Goal: Task Accomplishment & Management: Use online tool/utility

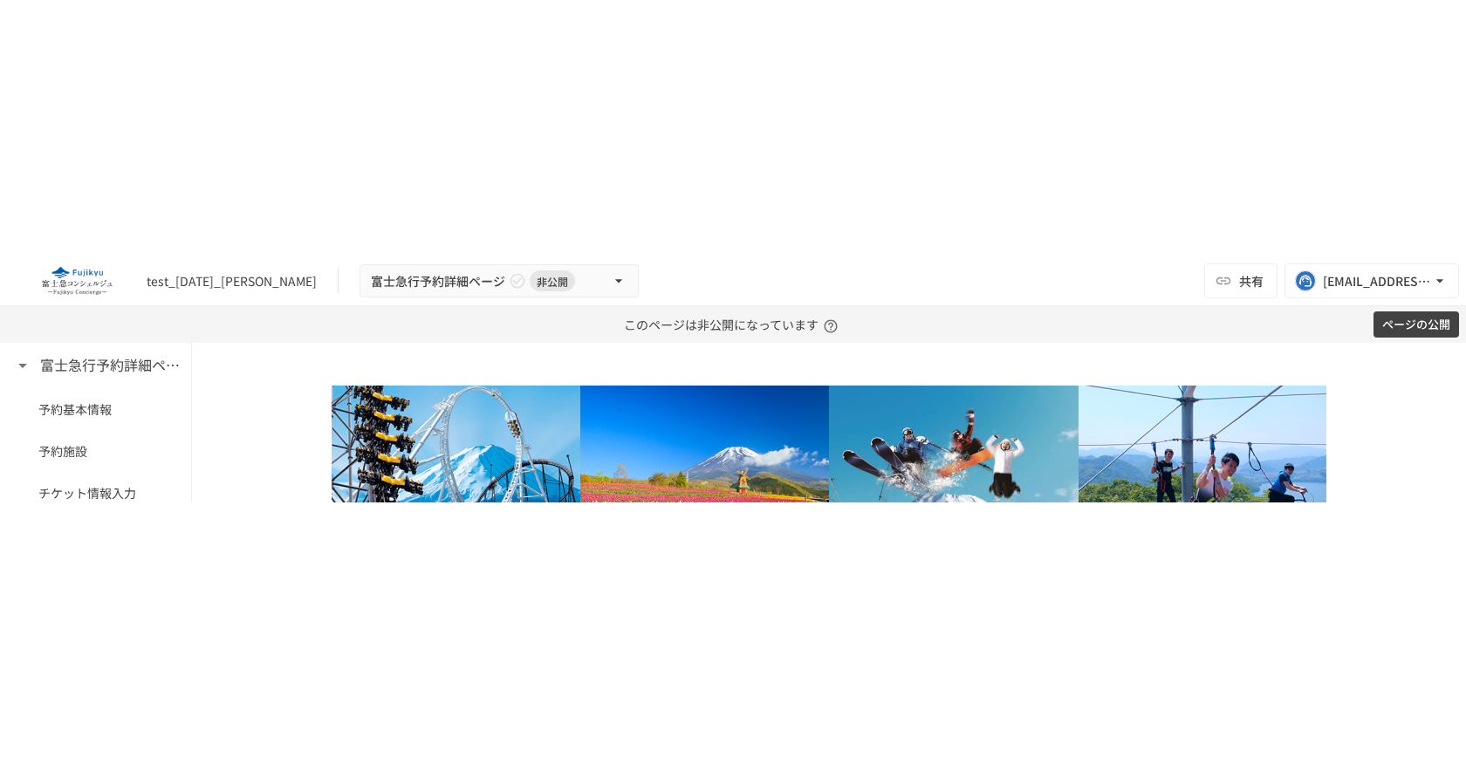
scroll to position [2221, 0]
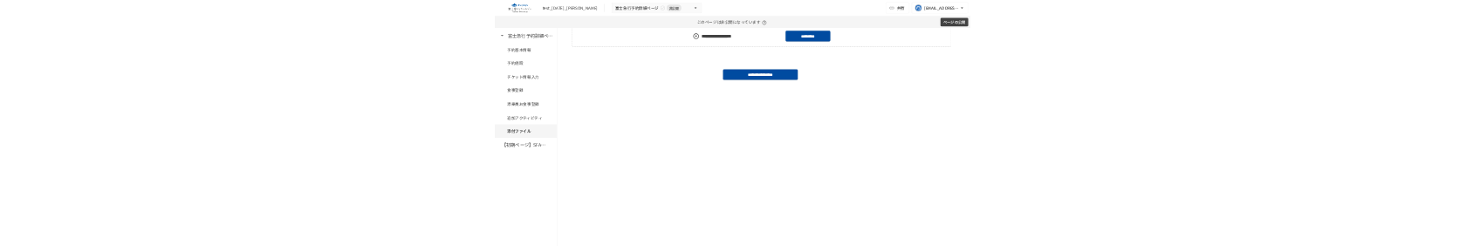
scroll to position [2170, 0]
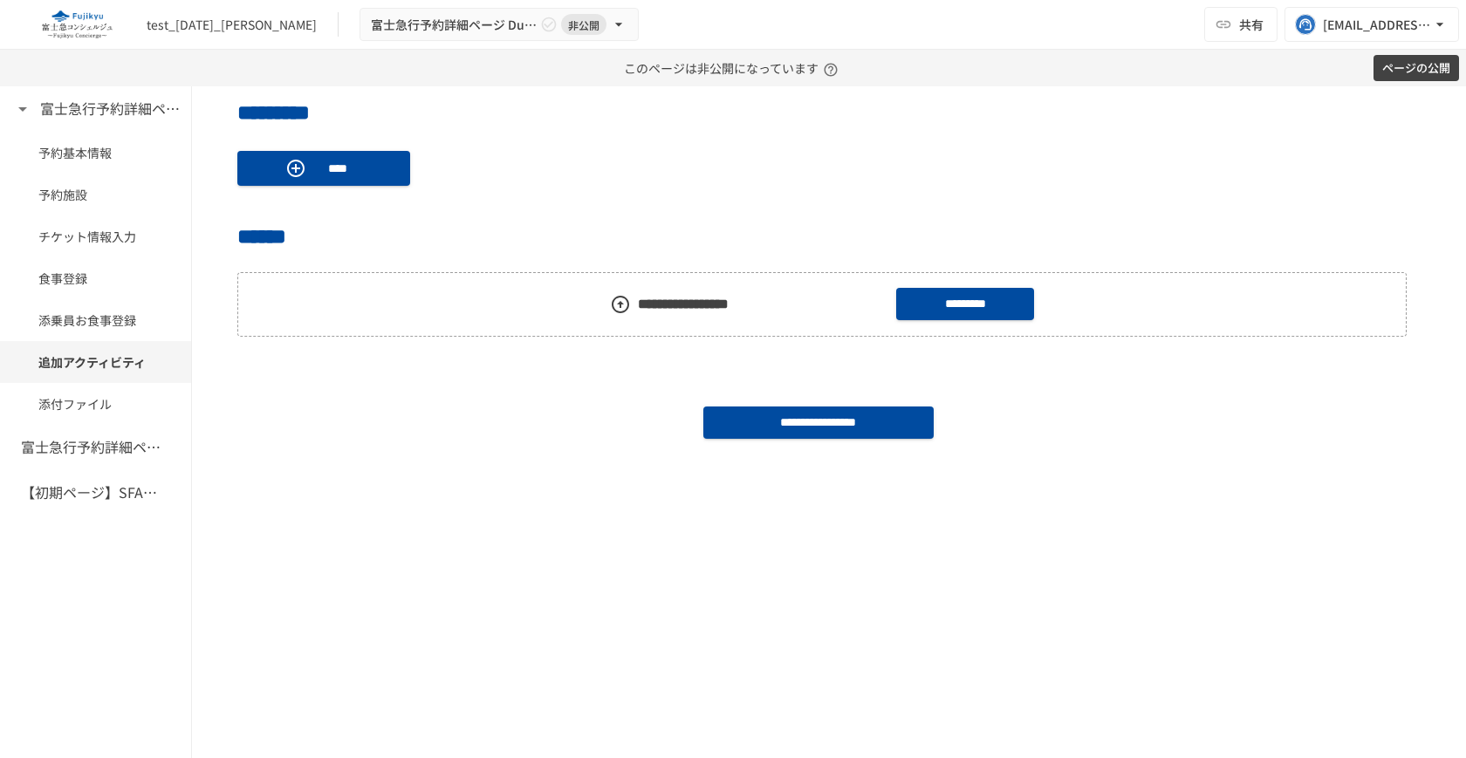
scroll to position [1996, 0]
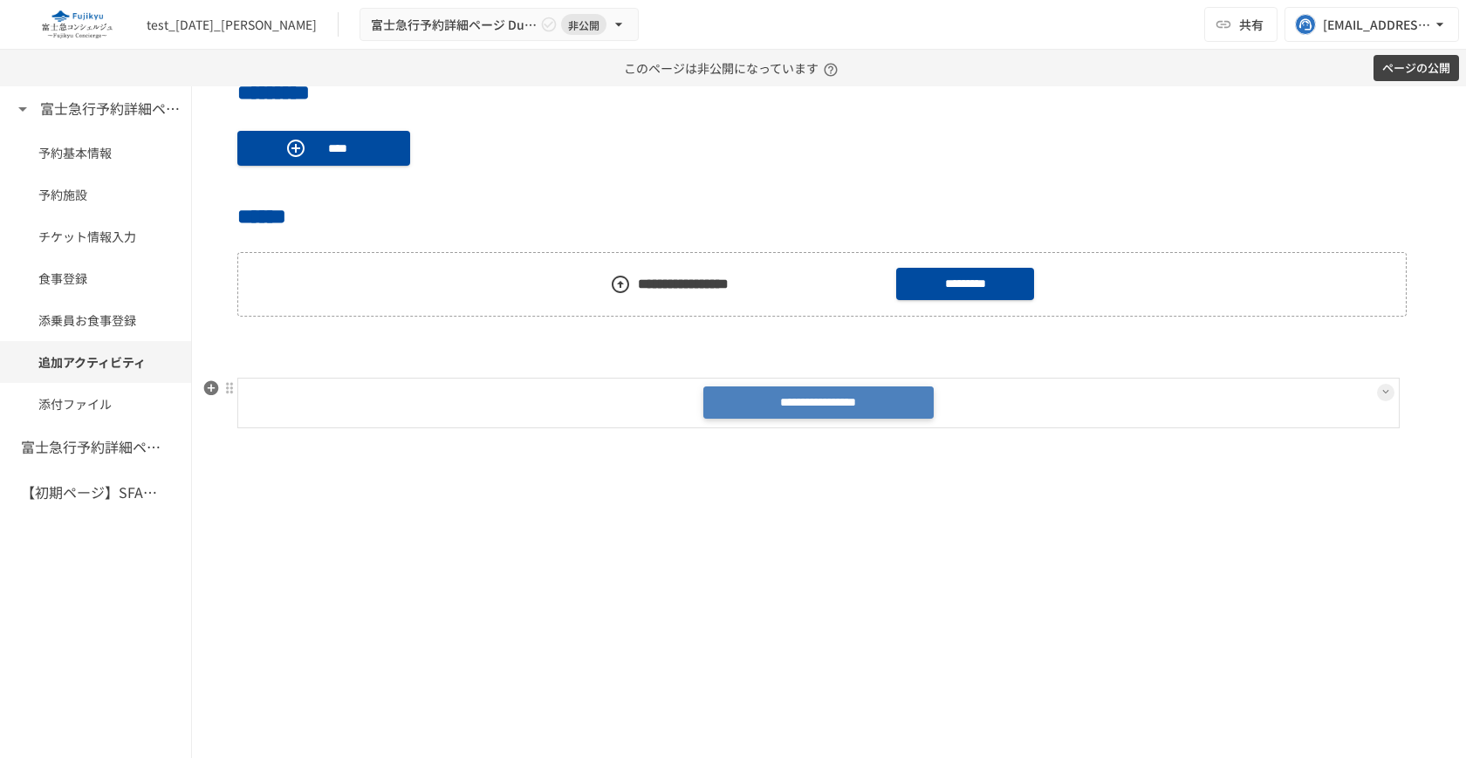
click at [811, 404] on button "**********" at bounding box center [817, 403] width 229 height 32
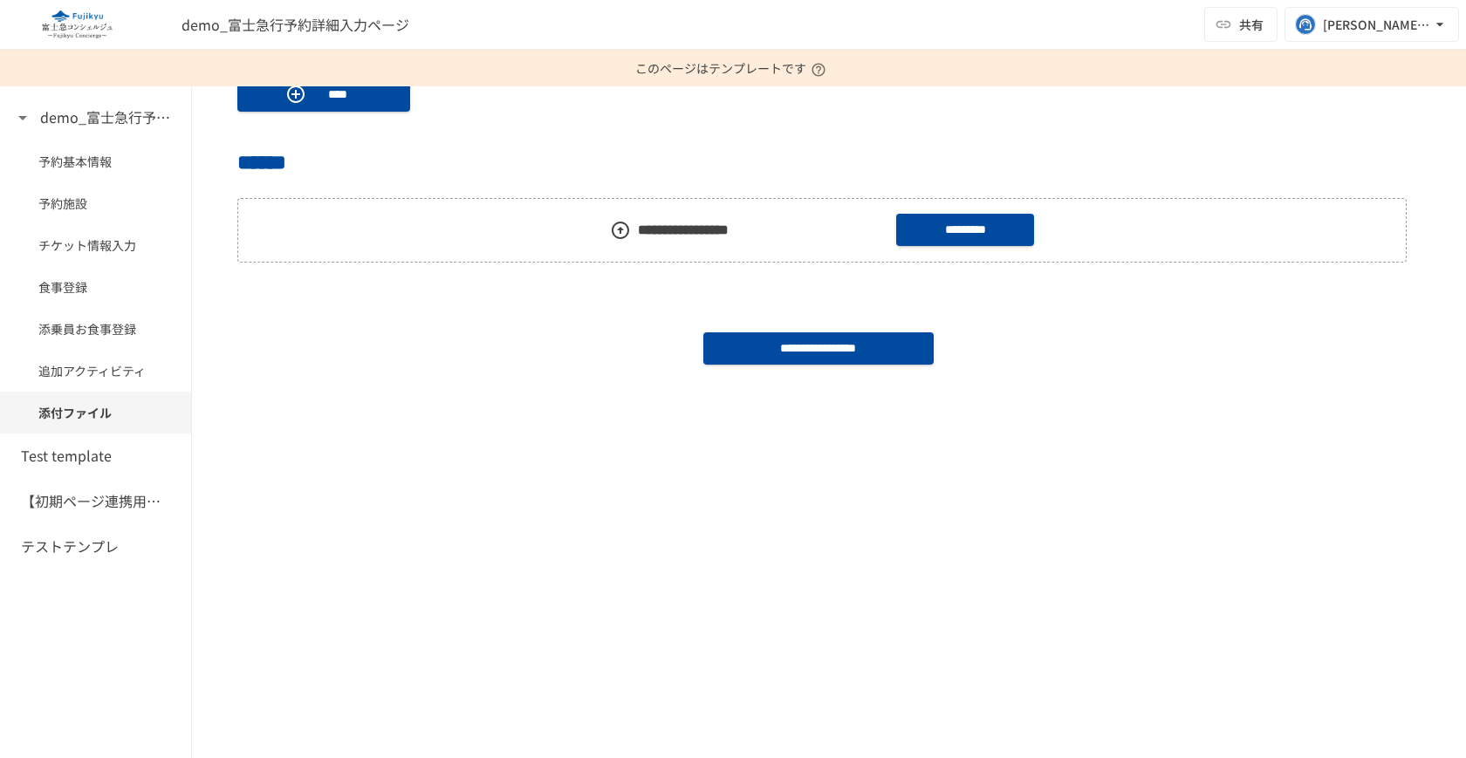
scroll to position [2030, 0]
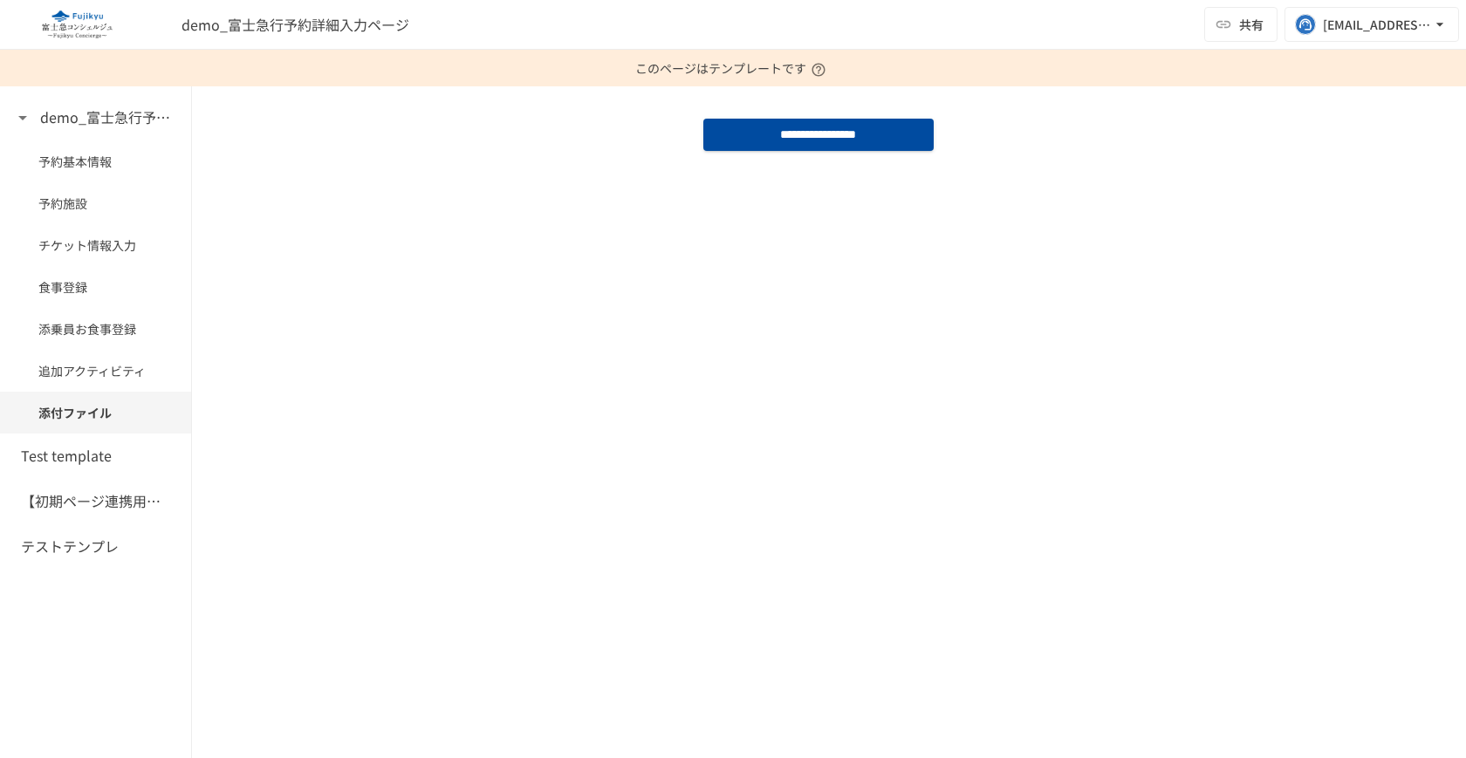
scroll to position [2061, 0]
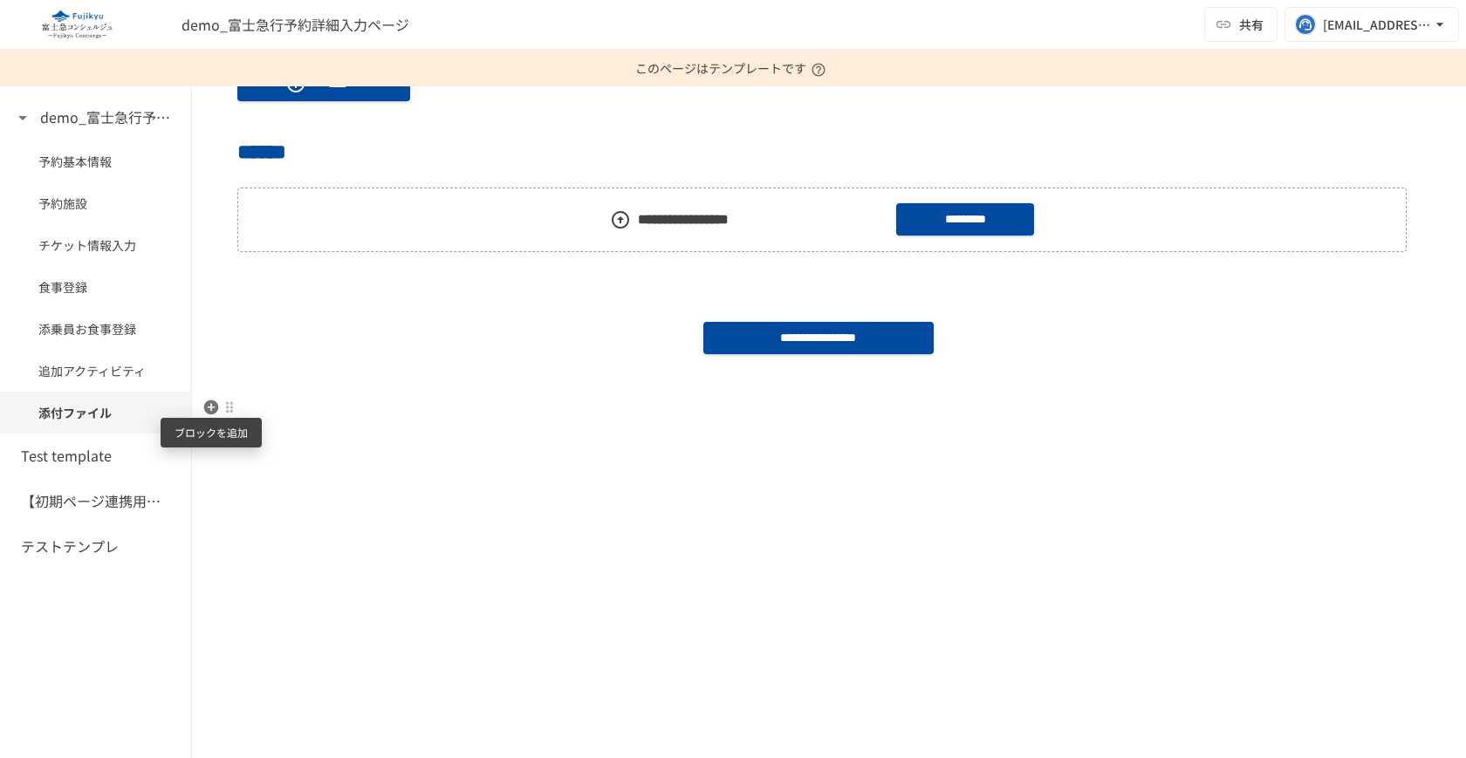
click at [209, 411] on icon "button" at bounding box center [211, 407] width 15 height 15
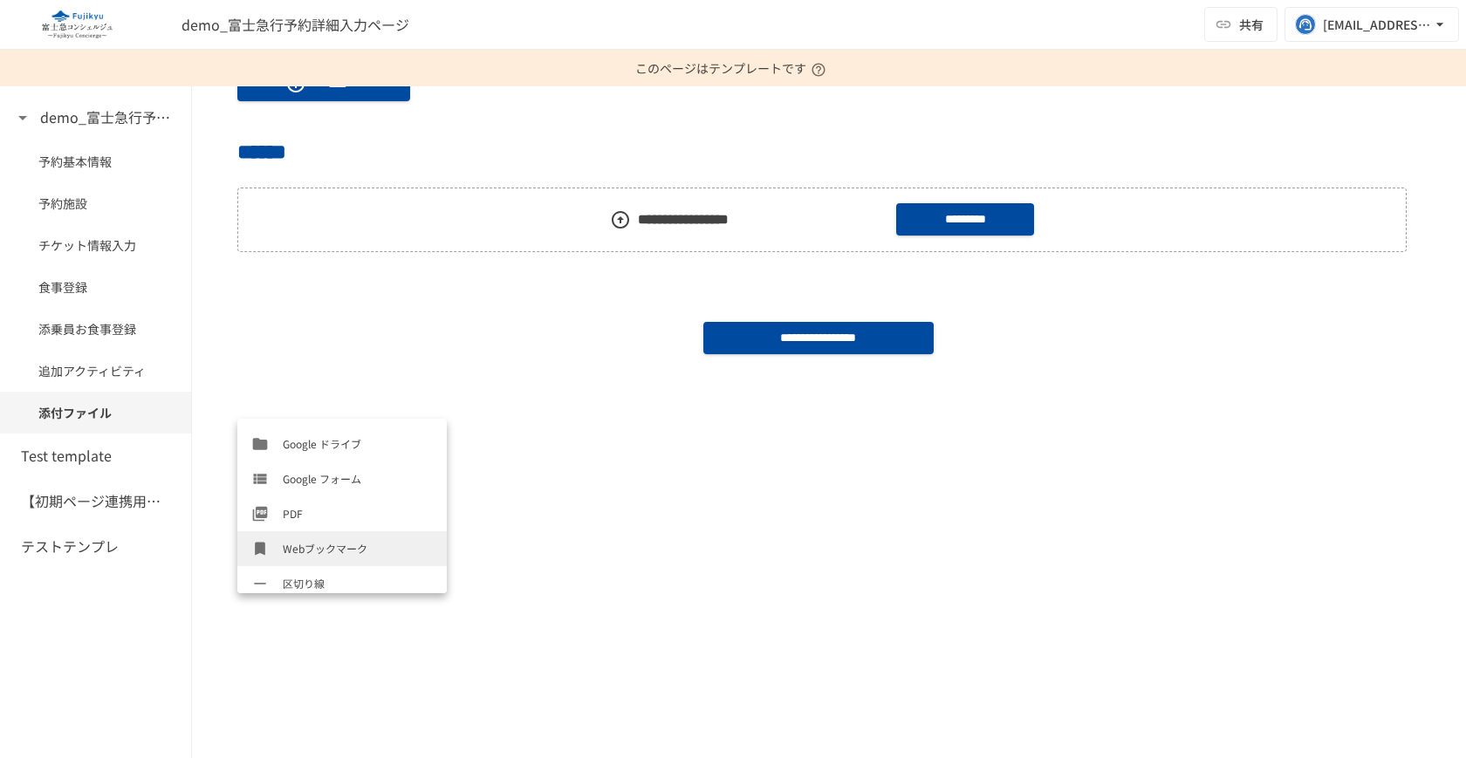
scroll to position [803, 0]
click at [321, 502] on span "Geniee SFA/CRM一覧" at bounding box center [358, 505] width 150 height 17
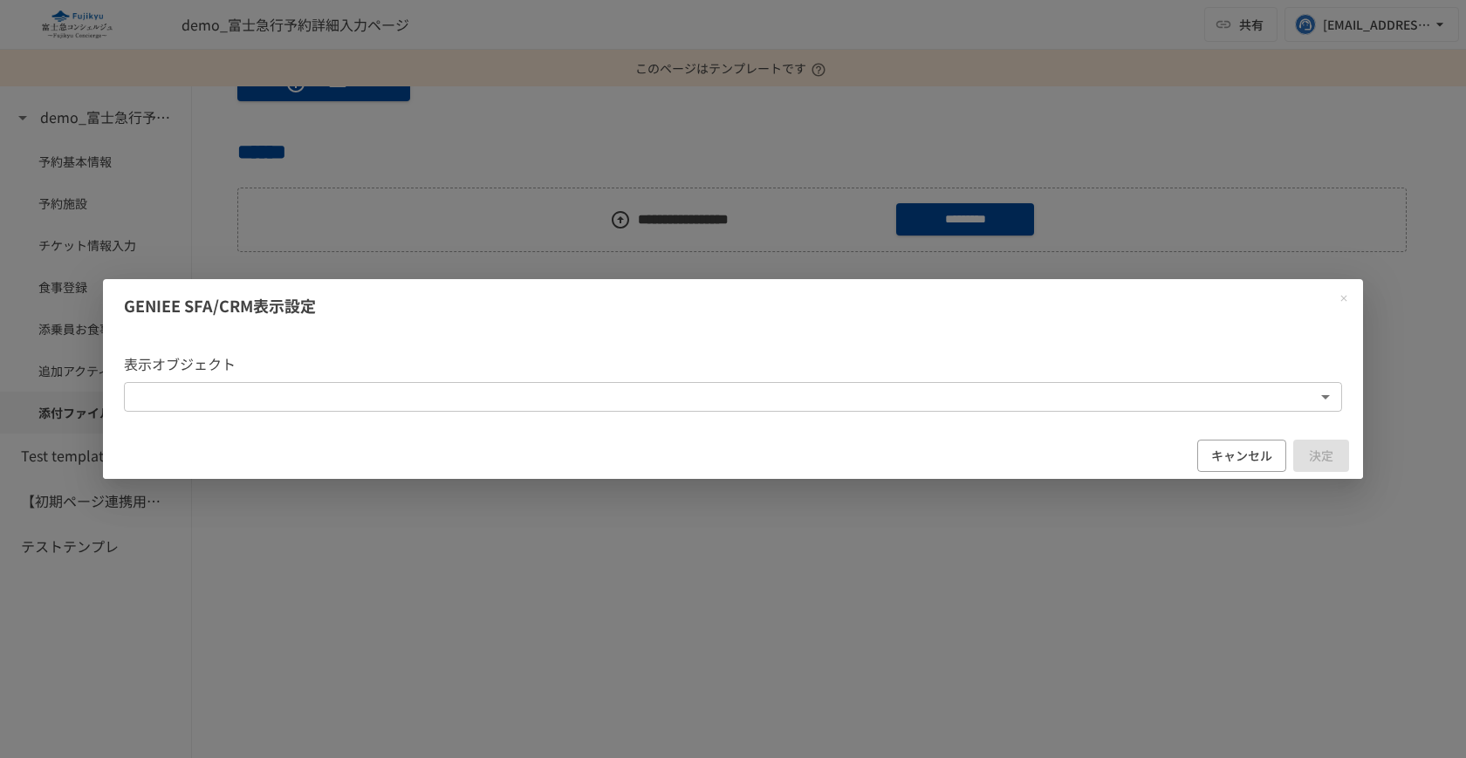
click at [494, 421] on div "表示オブジェクト ​ ​" at bounding box center [733, 382] width 1261 height 101
click at [477, 405] on body "**********" at bounding box center [733, 379] width 1466 height 758
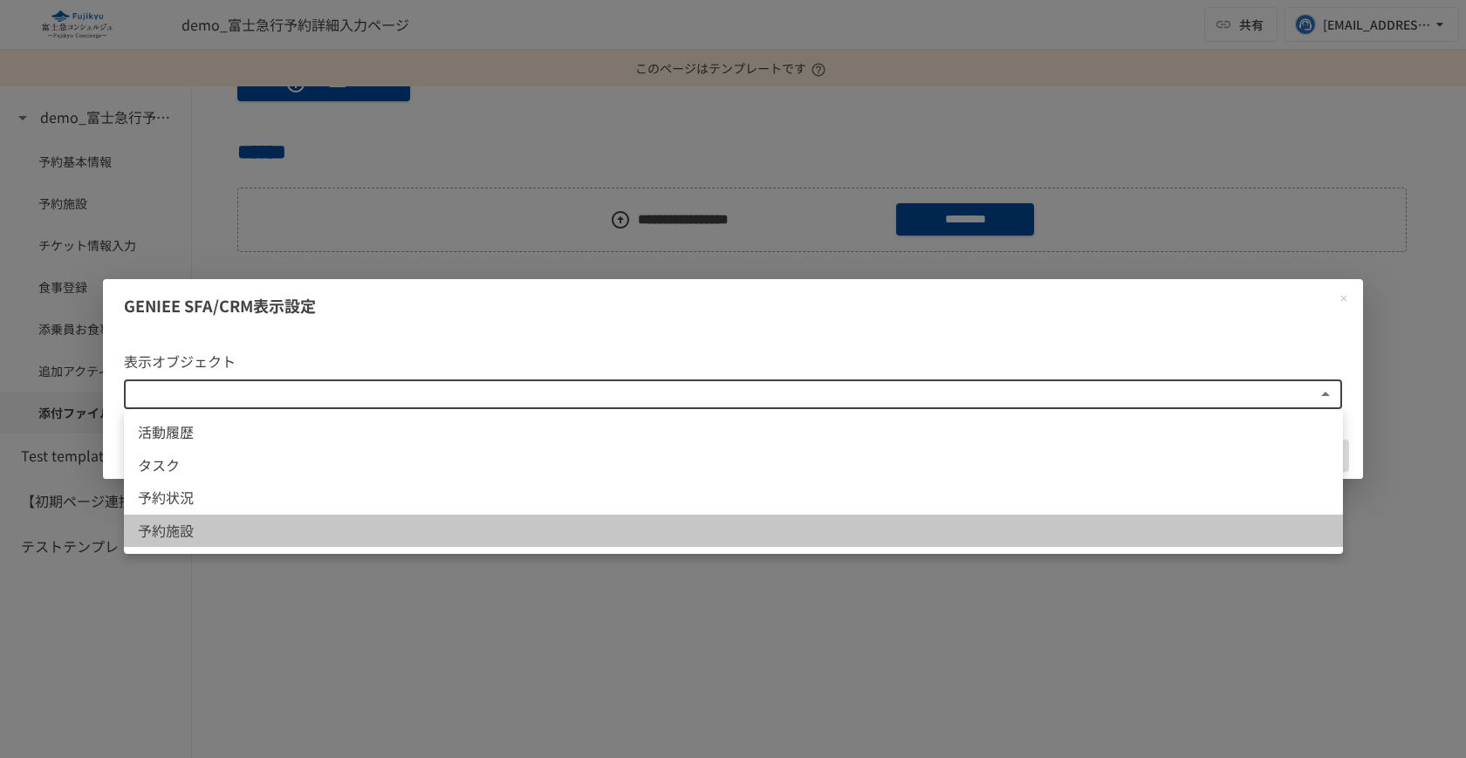
click at [394, 530] on span "予約施設" at bounding box center [733, 531] width 1191 height 23
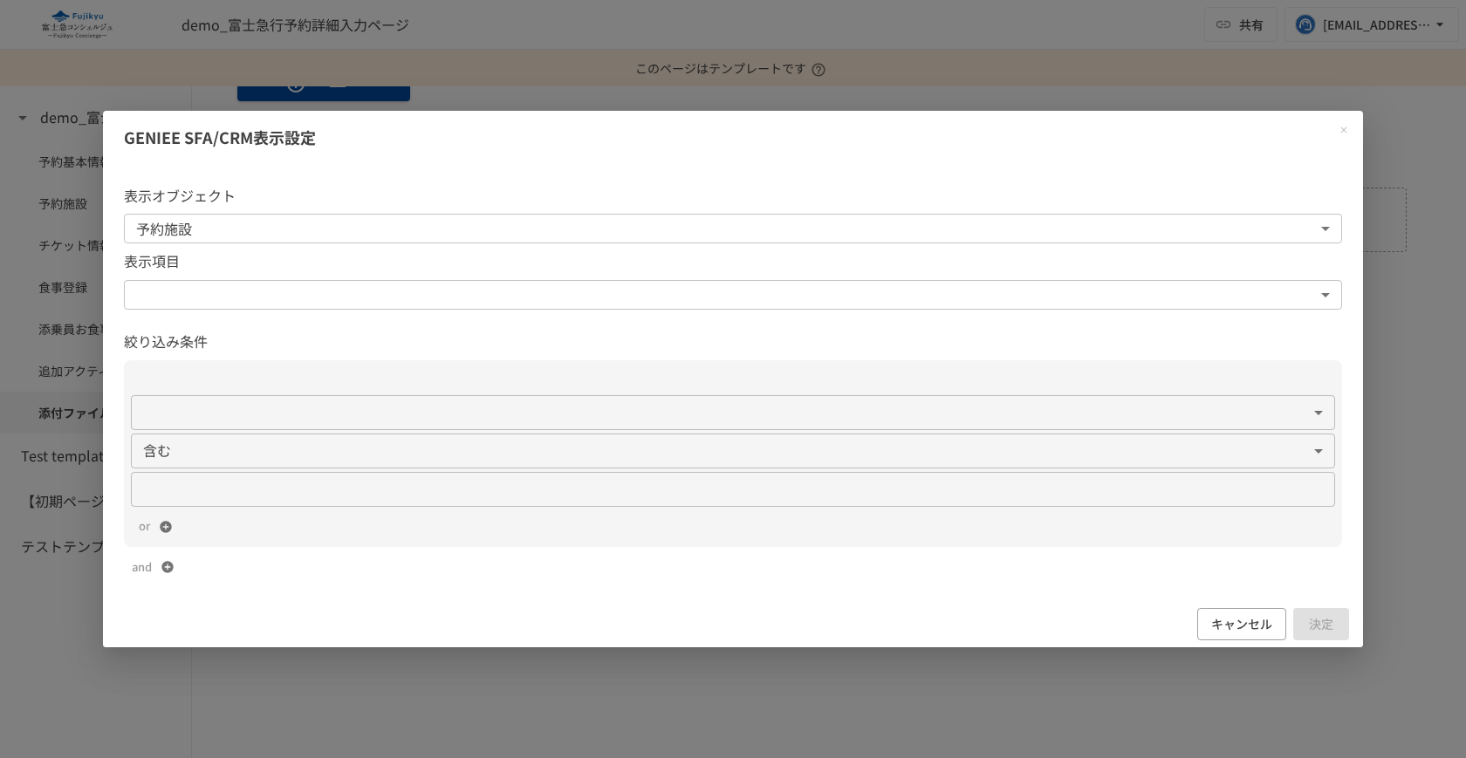
click at [837, 284] on body "**********" at bounding box center [733, 379] width 1466 height 758
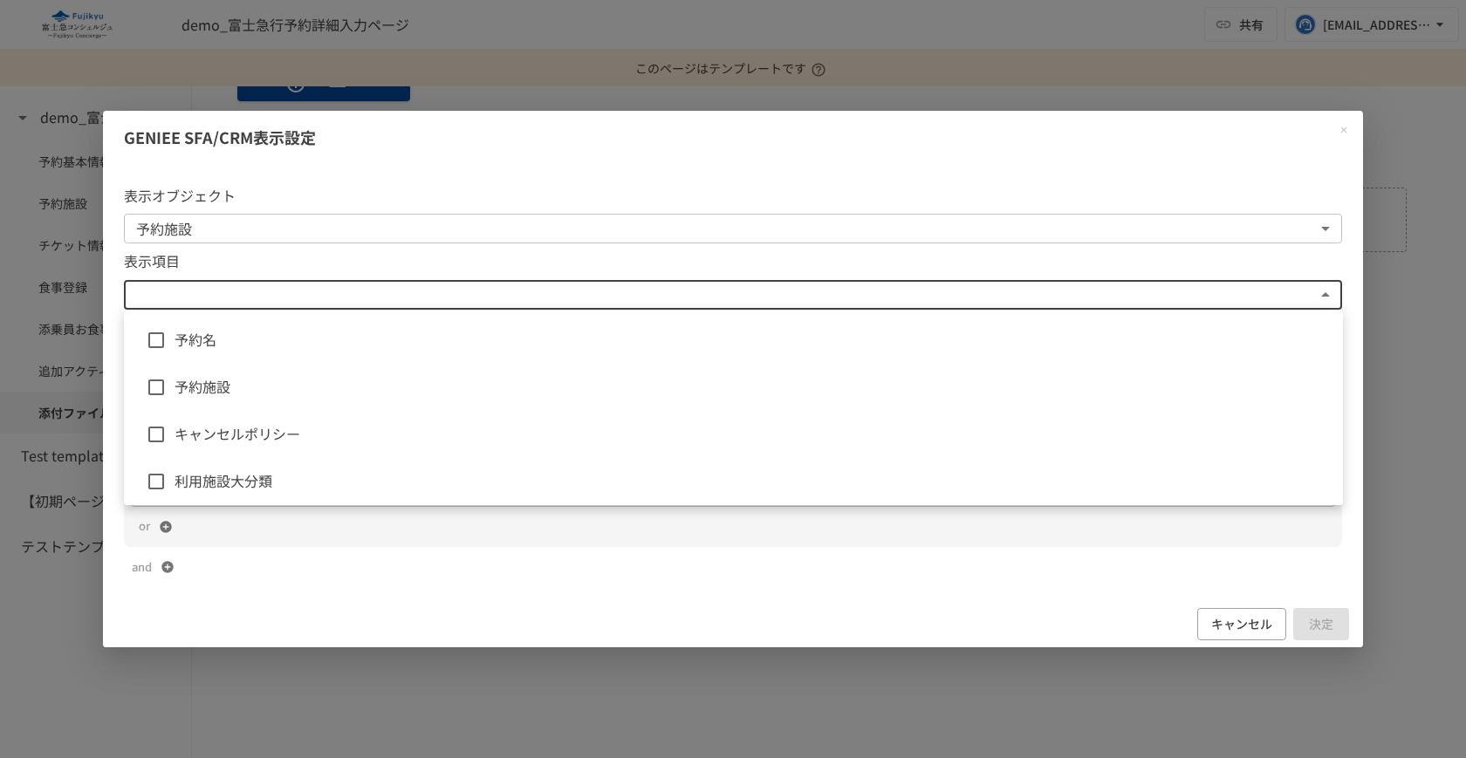
click at [747, 346] on span "予約名" at bounding box center [752, 340] width 1154 height 23
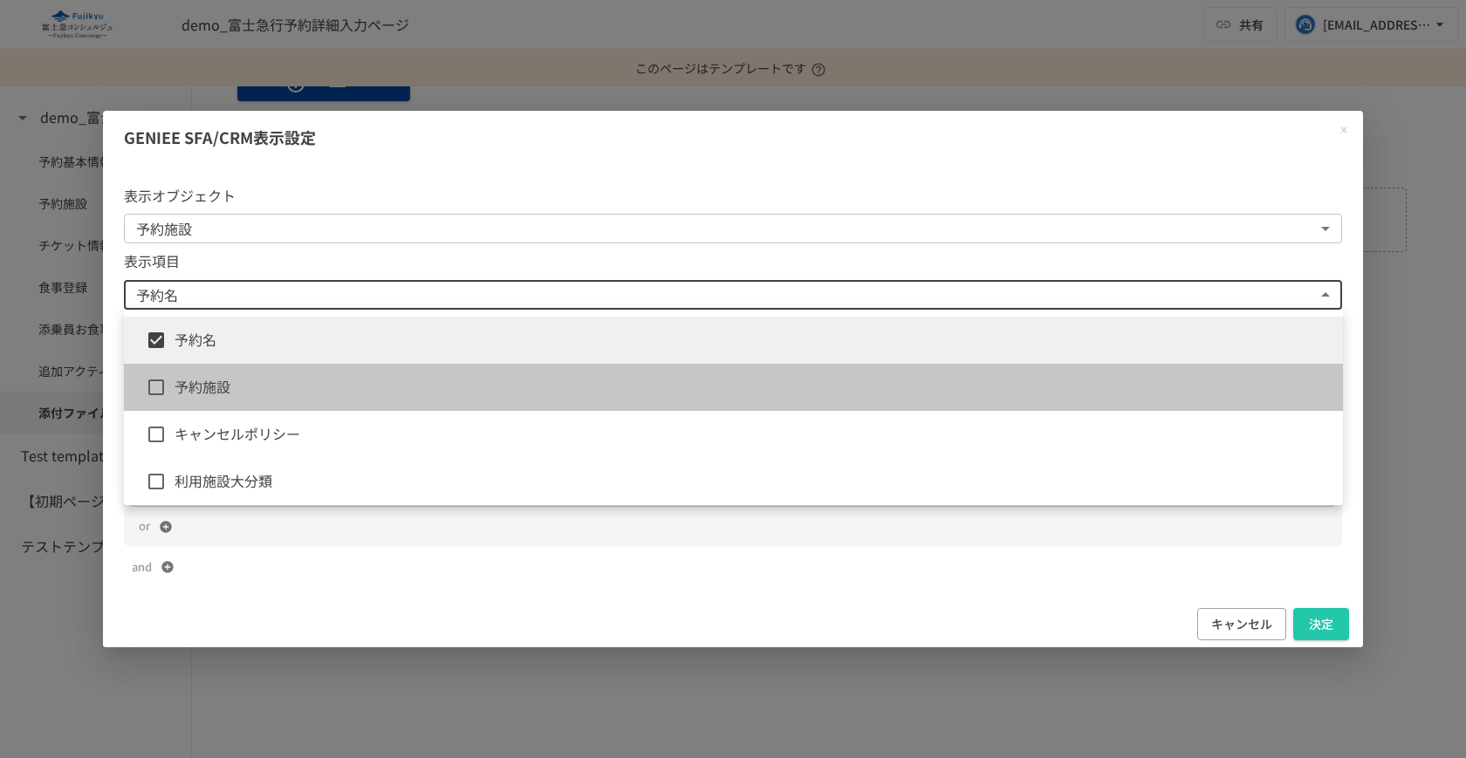
click at [718, 387] on span "予約施設" at bounding box center [752, 387] width 1154 height 23
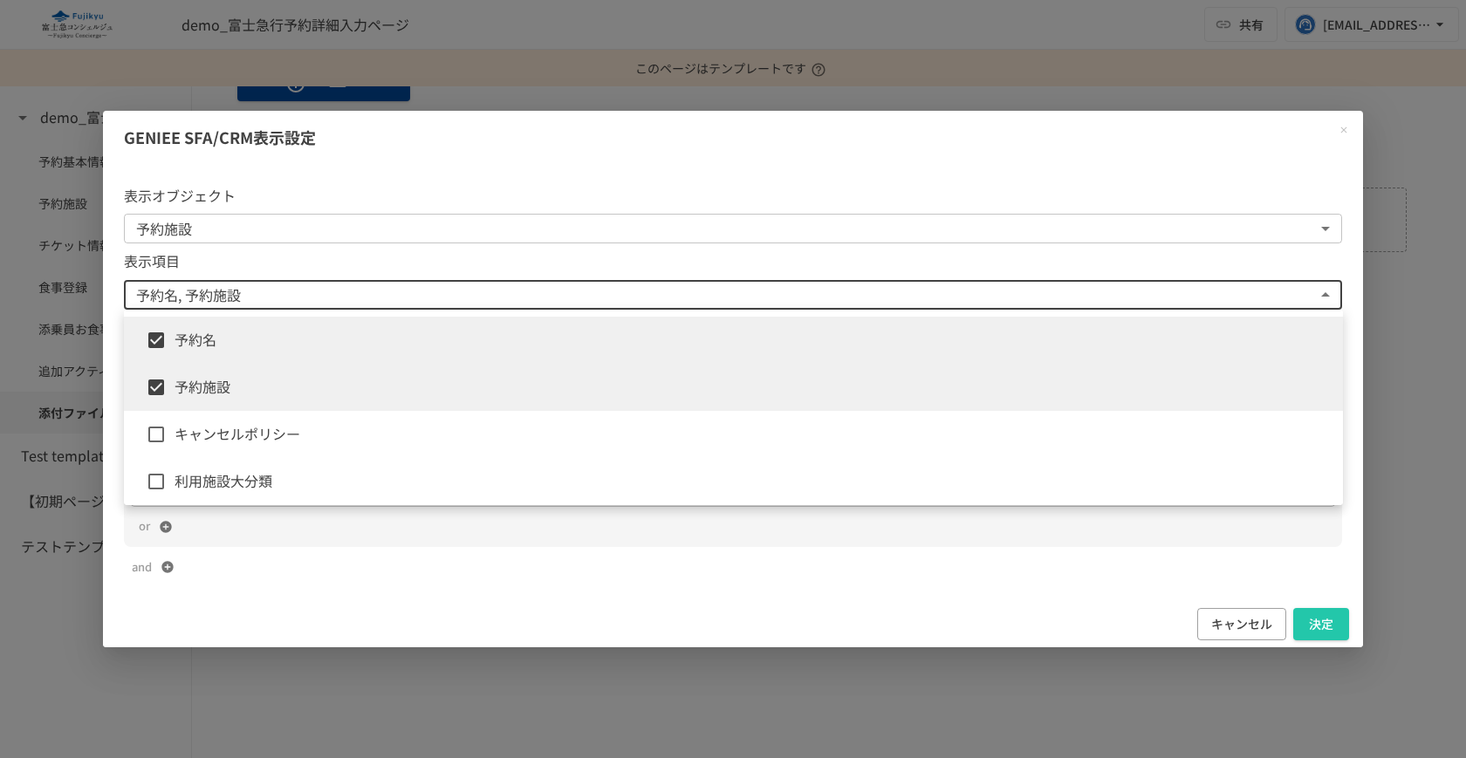
click at [707, 436] on span "キャンセルポリシー" at bounding box center [752, 434] width 1154 height 23
type input "**********"
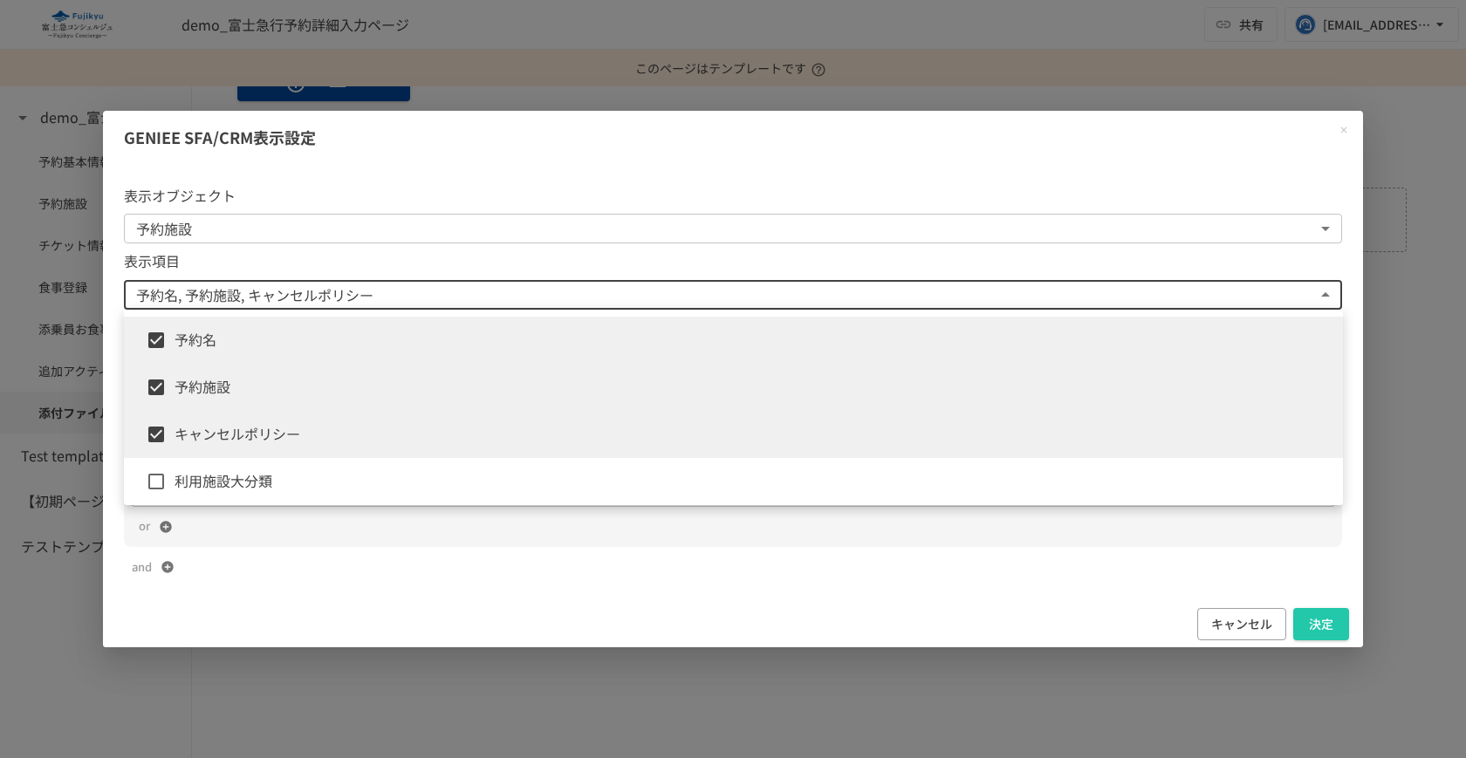
click at [733, 609] on div at bounding box center [733, 379] width 1466 height 758
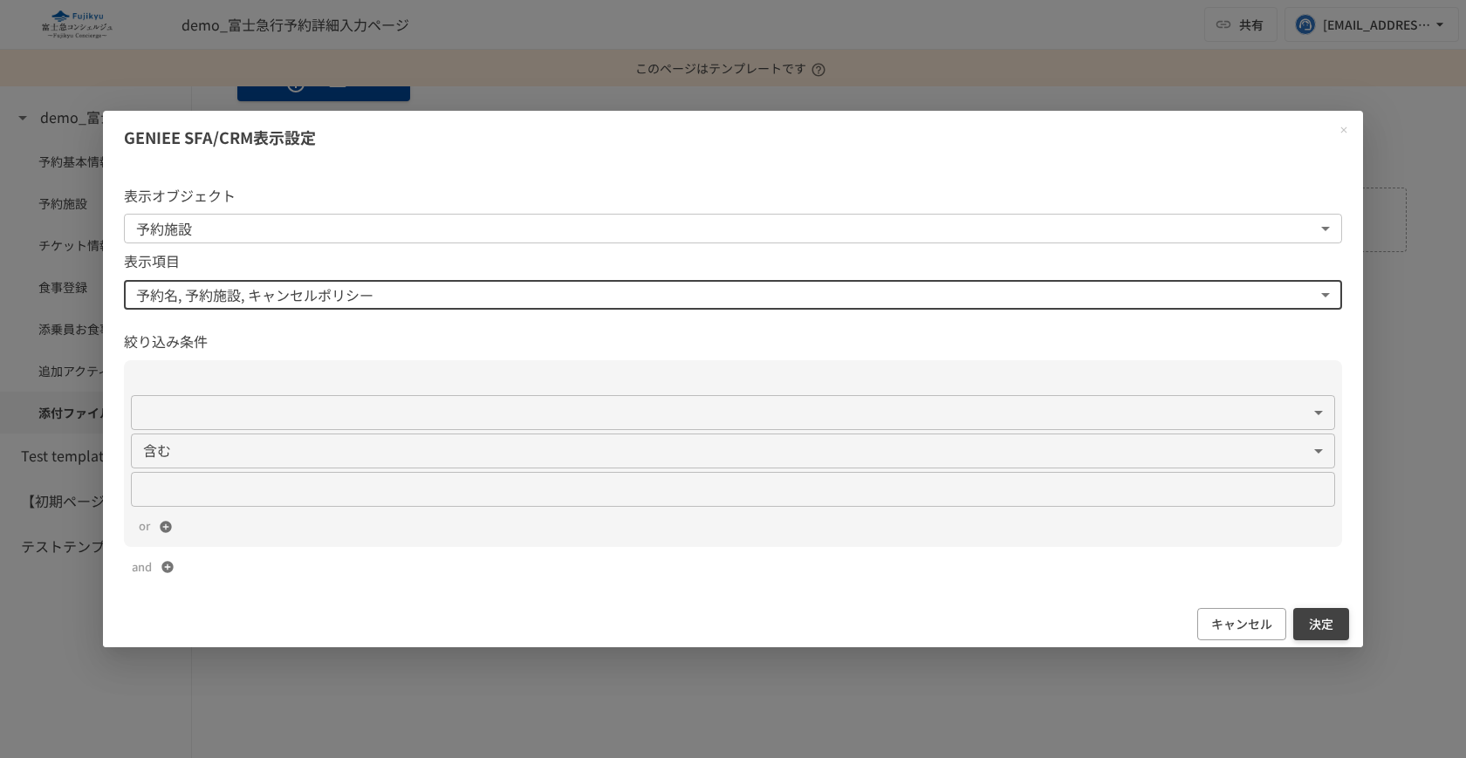
click at [1318, 632] on button "決定" at bounding box center [1321, 624] width 56 height 32
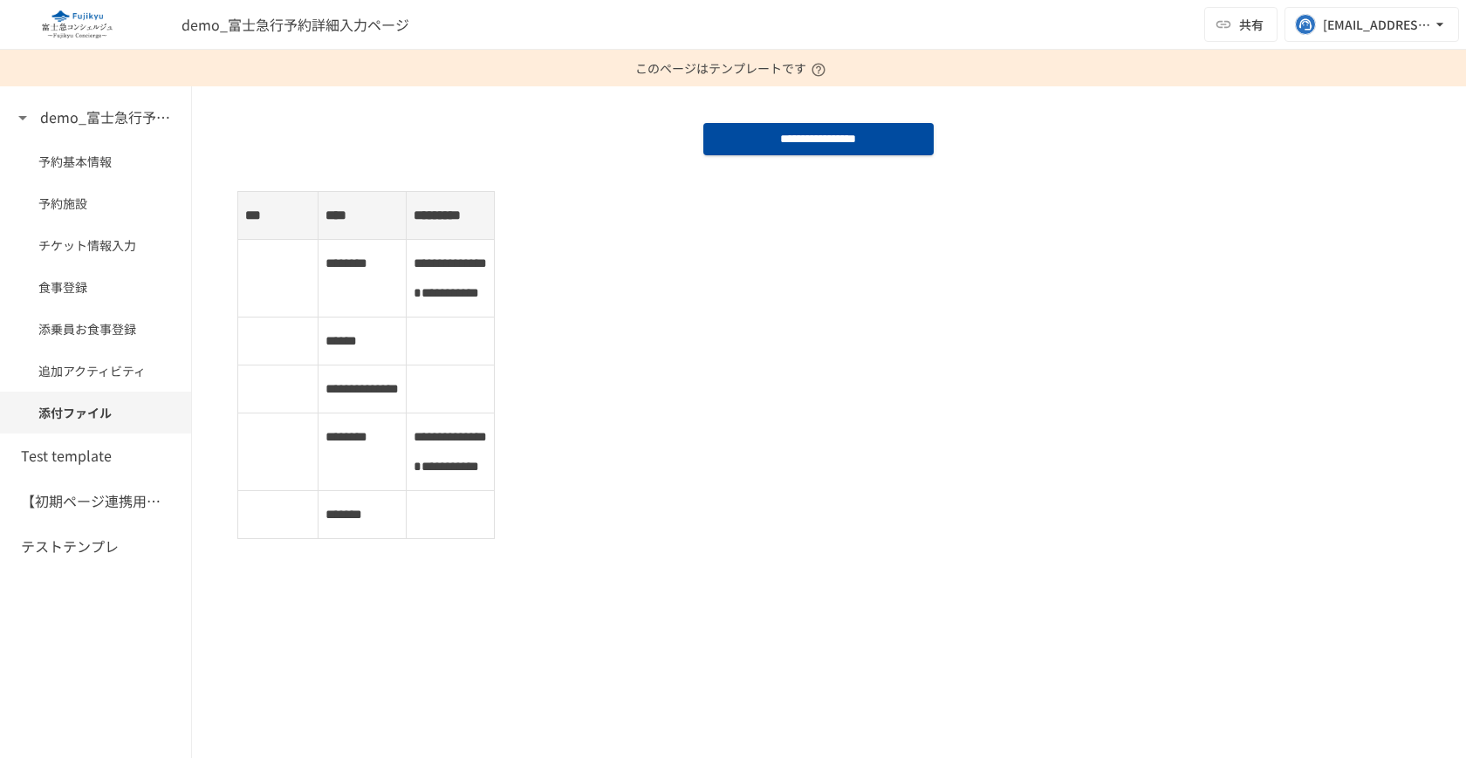
scroll to position [2268, 0]
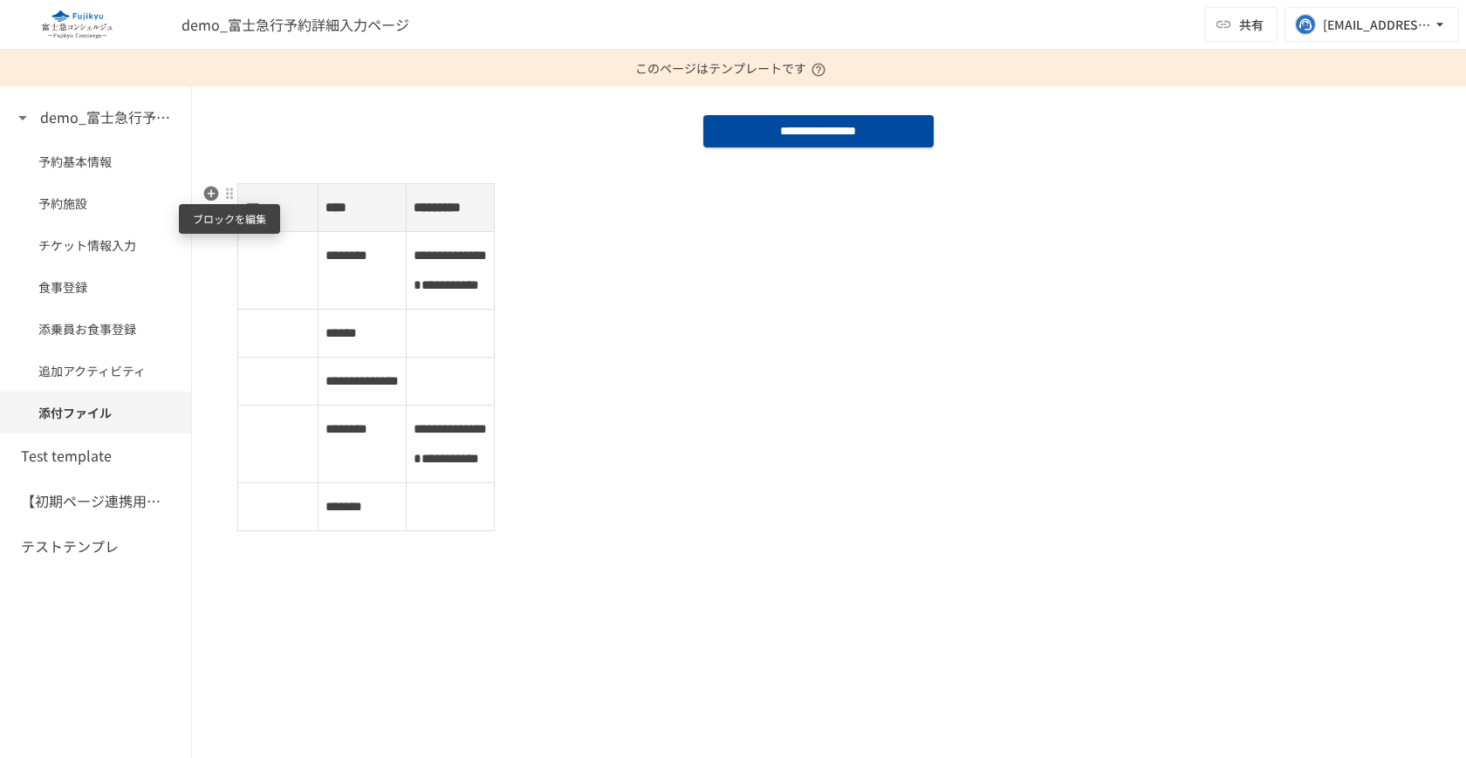
click at [224, 188] on div at bounding box center [229, 194] width 14 height 14
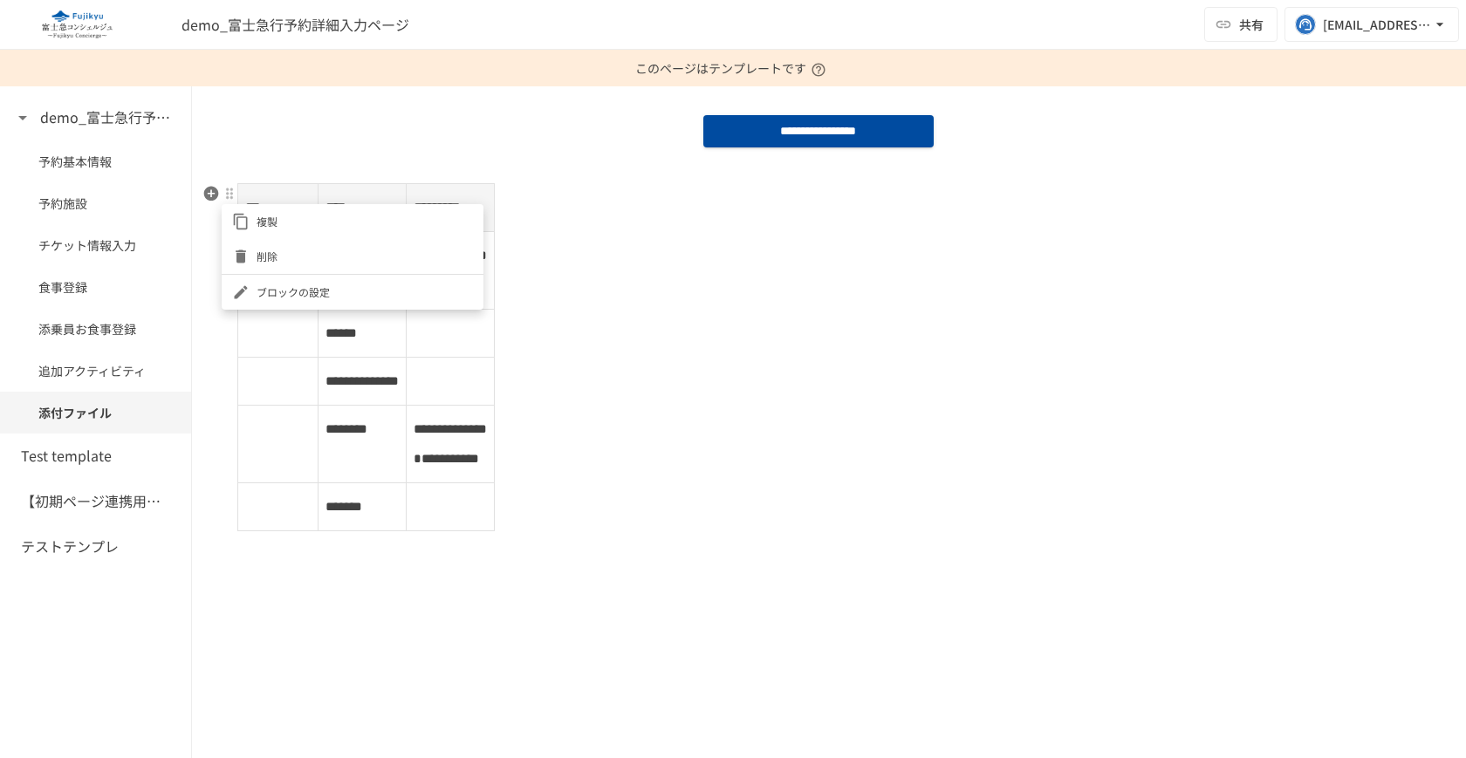
click at [259, 246] on li "削除" at bounding box center [353, 256] width 262 height 35
